Goal: Information Seeking & Learning: Learn about a topic

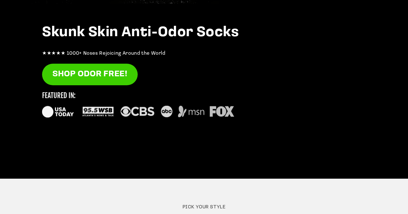
scroll to position [82, 0]
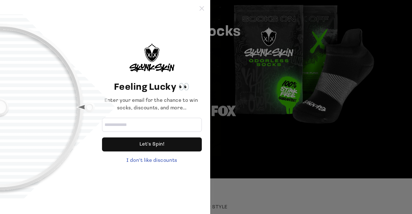
click at [200, 10] on icon at bounding box center [202, 8] width 4 height 4
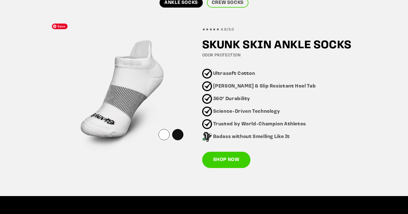
scroll to position [352, 0]
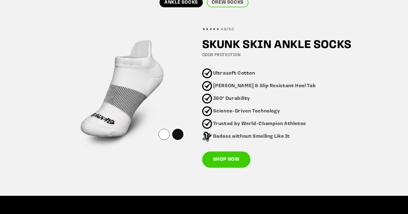
click at [176, 139] on div at bounding box center [177, 134] width 11 height 11
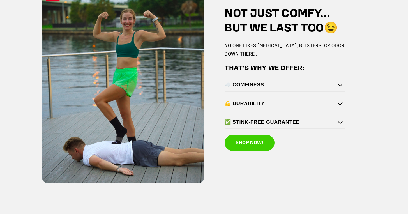
scroll to position [810, 0]
click at [292, 88] on div "☁️ COMFINESS" at bounding box center [285, 85] width 121 height 12
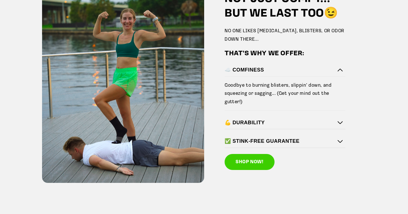
click at [292, 75] on div "☁️ COMFINESS" at bounding box center [285, 70] width 121 height 12
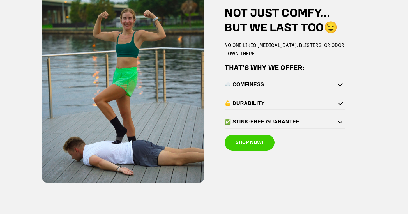
click at [291, 102] on h4 "💪 DURABILITY" at bounding box center [284, 103] width 118 height 6
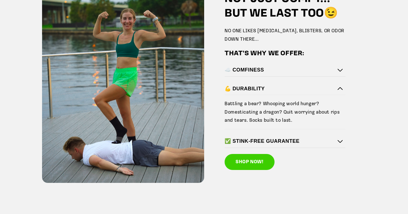
click at [285, 99] on div "Battling a bear? Whooping world hunger? Domesticating a dragon? Quit worrying a…" at bounding box center [285, 112] width 121 height 34
click at [269, 92] on h4 "💪 DURABILITY" at bounding box center [284, 89] width 118 height 6
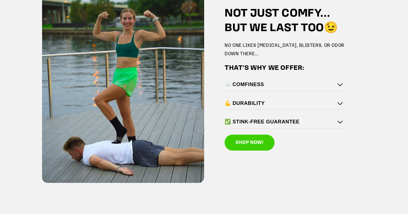
click at [268, 117] on div "✅ STINK-FREE GUARANTEE" at bounding box center [285, 122] width 121 height 12
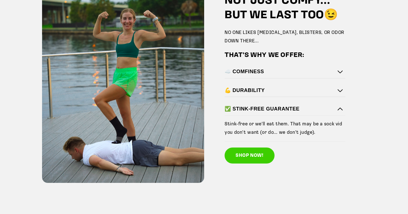
click at [262, 112] on h4 "✅ STINK-FREE GUARANTEE" at bounding box center [284, 109] width 118 height 6
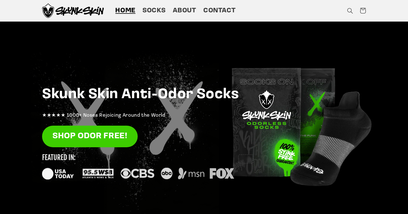
scroll to position [0, 0]
